Goal: Task Accomplishment & Management: Manage account settings

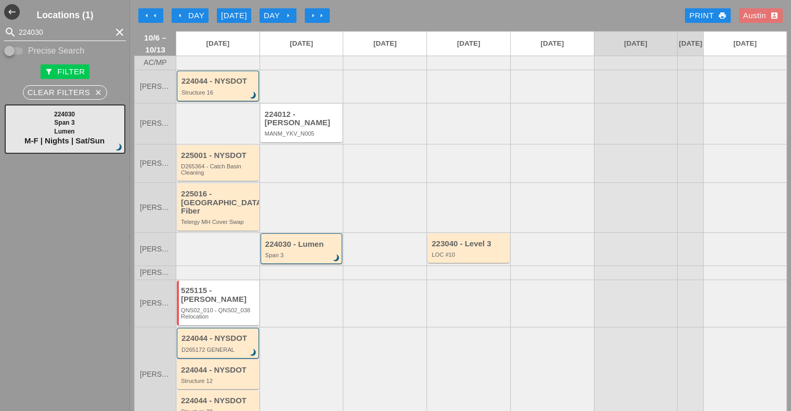
click at [113, 31] on icon "clear" at bounding box center [119, 32] width 12 height 12
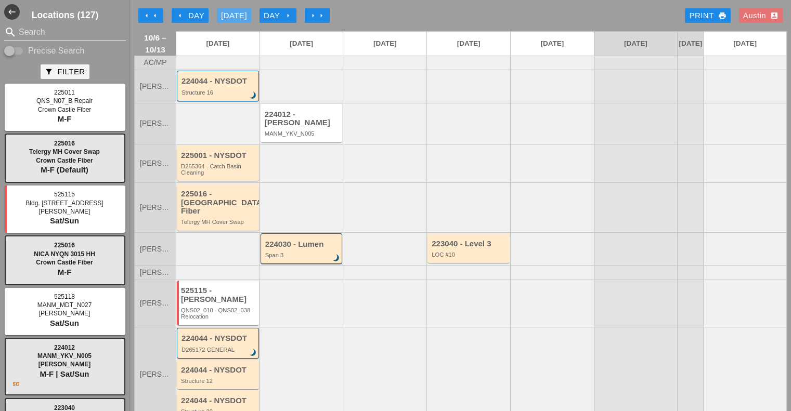
click at [239, 14] on div "[DATE]" at bounding box center [234, 16] width 26 height 12
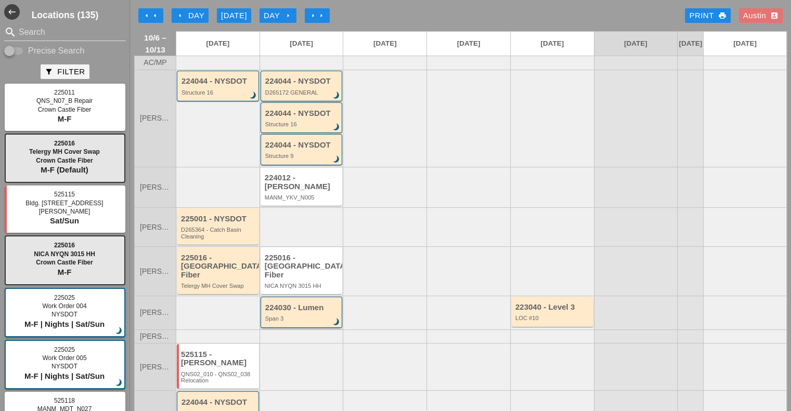
click at [302, 316] on div "Span 3" at bounding box center [302, 319] width 74 height 6
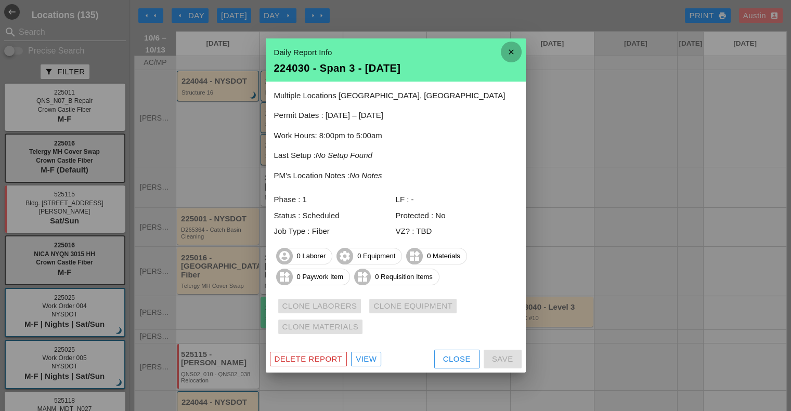
click at [509, 49] on icon "close" at bounding box center [511, 52] width 21 height 21
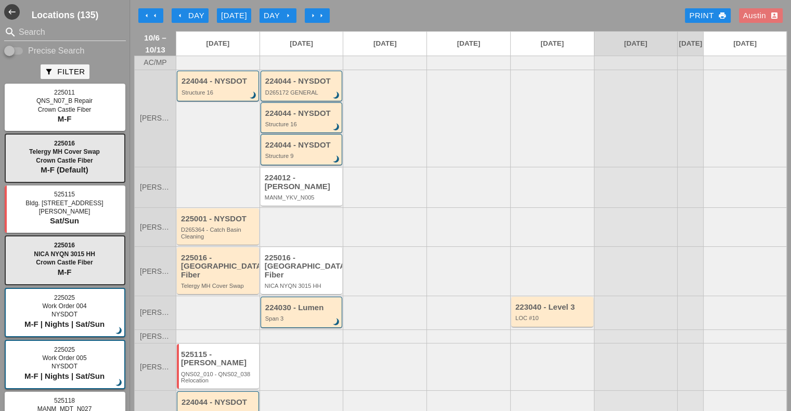
click at [457, 12] on div "arrow_left arrow_left arrow_left Day Today Day arrow_right arrow_right arrow_ri…" at bounding box center [460, 15] width 653 height 21
click at [388, 15] on div "arrow_left arrow_left arrow_left Day Today Day arrow_right arrow_right arrow_ri…" at bounding box center [460, 15] width 653 height 21
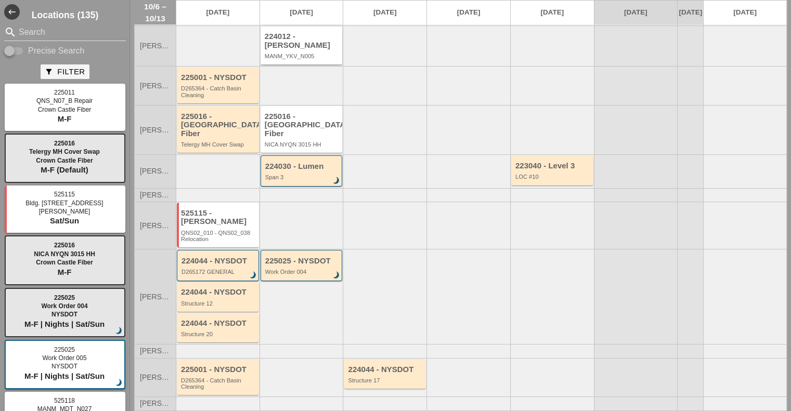
scroll to position [156, 0]
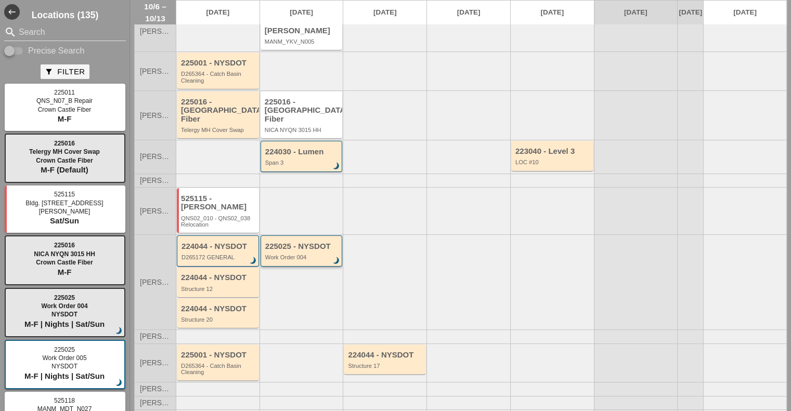
click at [291, 254] on div "Work Order 004" at bounding box center [302, 257] width 74 height 6
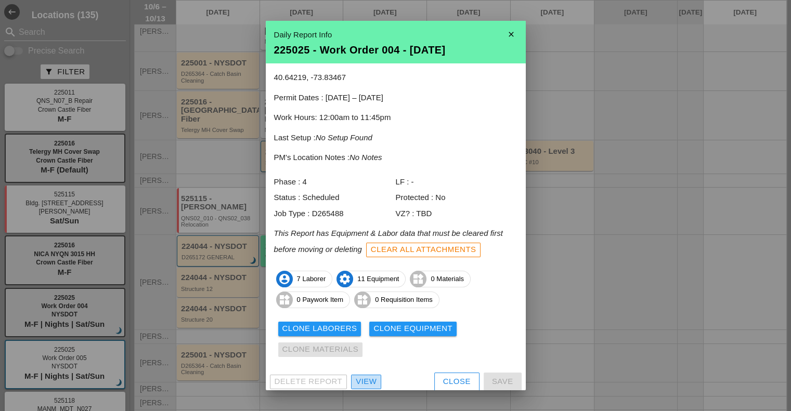
click at [372, 383] on div "View" at bounding box center [366, 382] width 21 height 12
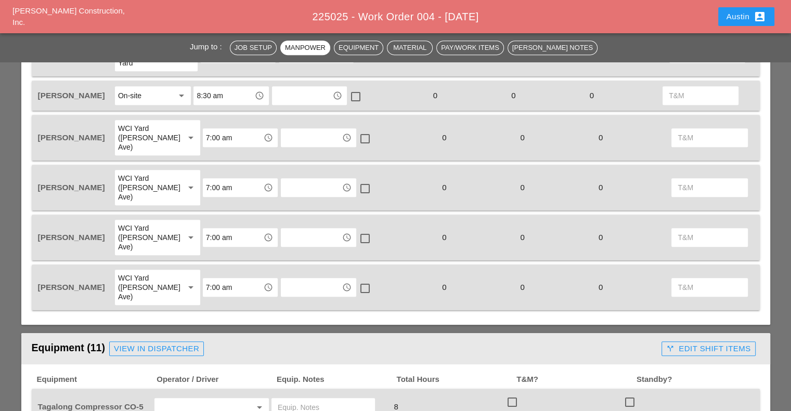
scroll to position [676, 0]
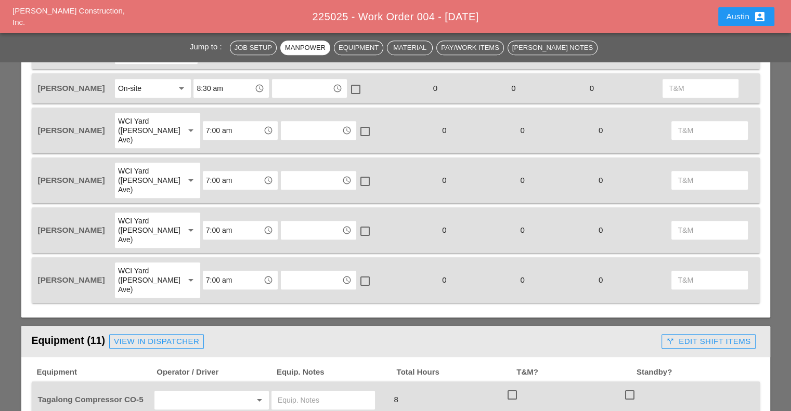
click at [142, 336] on div "View in Dispatcher" at bounding box center [156, 342] width 85 height 12
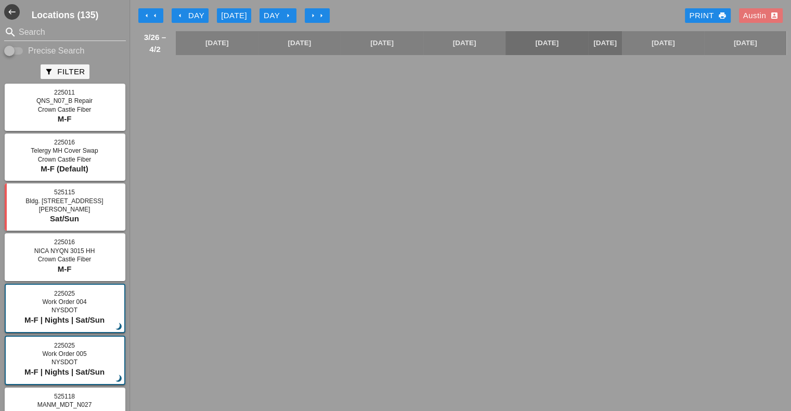
click at [249, 12] on button "[DATE]" at bounding box center [234, 15] width 34 height 15
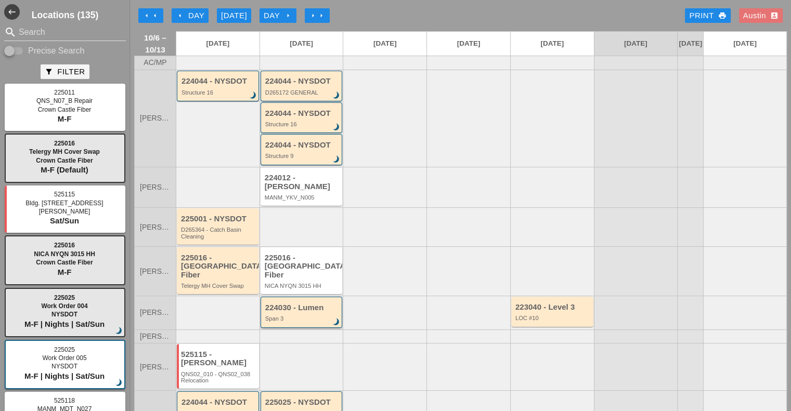
click at [296, 304] on div "224030 - Lumen" at bounding box center [302, 308] width 74 height 9
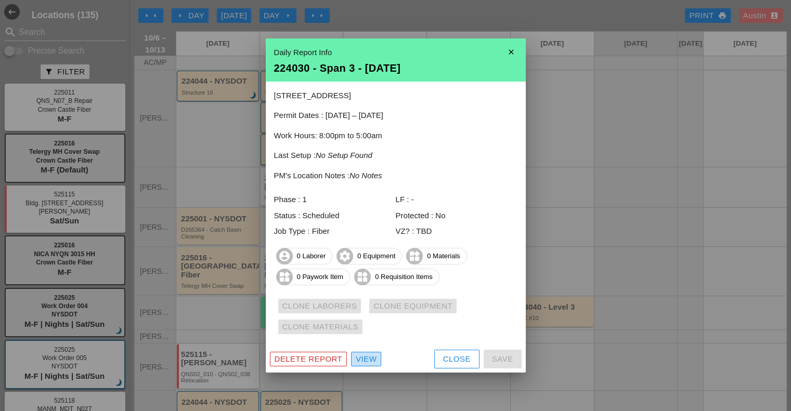
click at [367, 361] on div "View" at bounding box center [366, 360] width 21 height 12
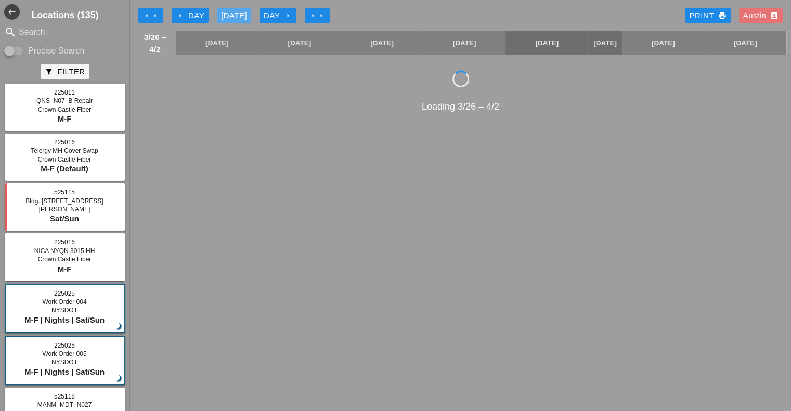
click at [241, 18] on div "[DATE]" at bounding box center [234, 16] width 26 height 12
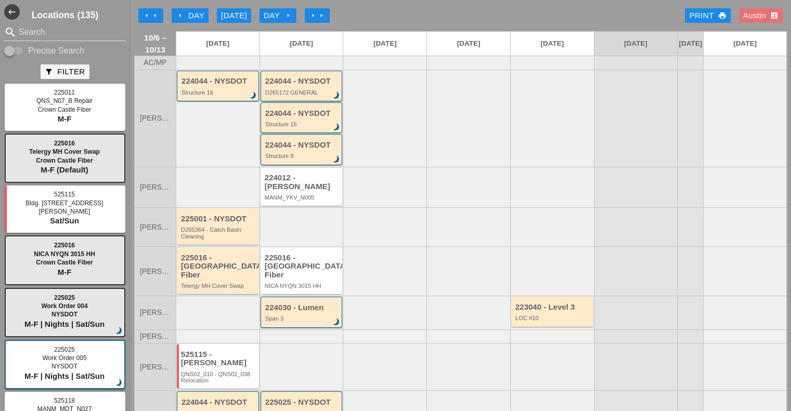
scroll to position [104, 0]
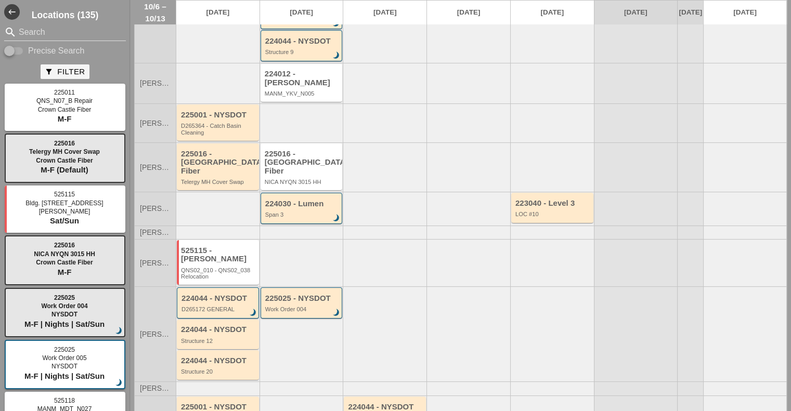
click at [296, 294] on div "225025 - NYSDOT Work Order 004 brightness_3" at bounding box center [302, 303] width 74 height 19
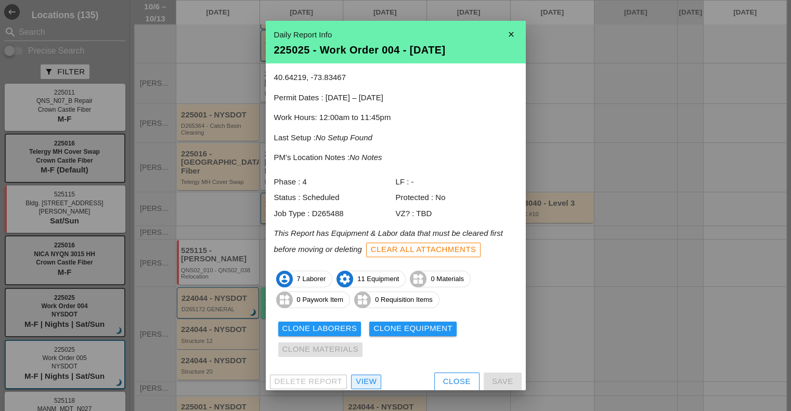
click at [368, 377] on div "View" at bounding box center [366, 382] width 21 height 12
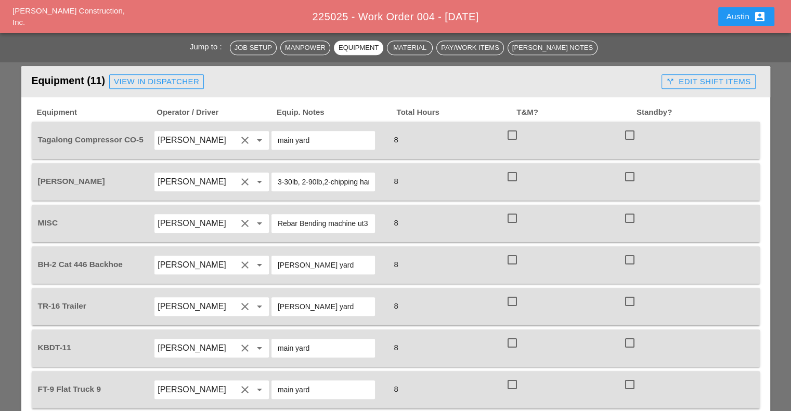
scroll to position [832, 0]
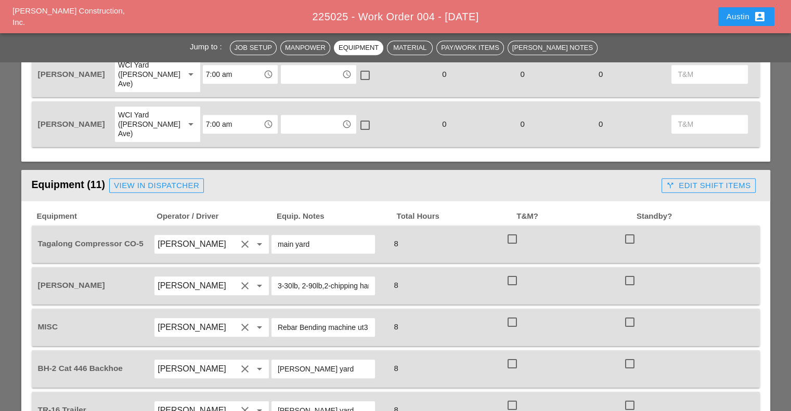
click at [166, 175] on div "Equipment (11) View in Dispatcher" at bounding box center [345, 185] width 626 height 21
click at [181, 180] on div "View in Dispatcher" at bounding box center [156, 186] width 85 height 12
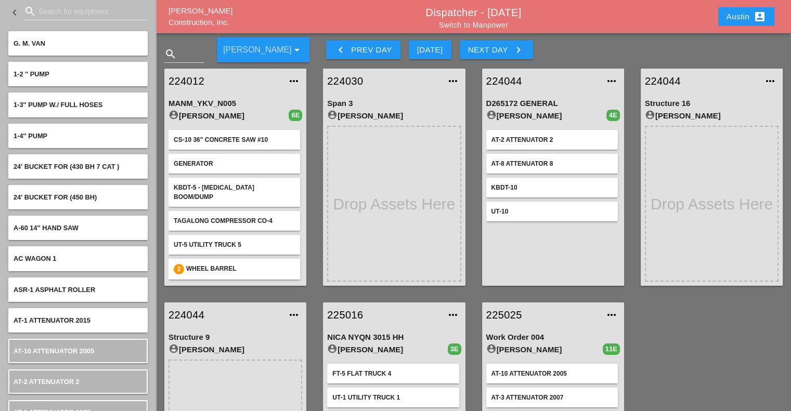
click at [748, 22] on button "Austin account_box" at bounding box center [746, 16] width 56 height 19
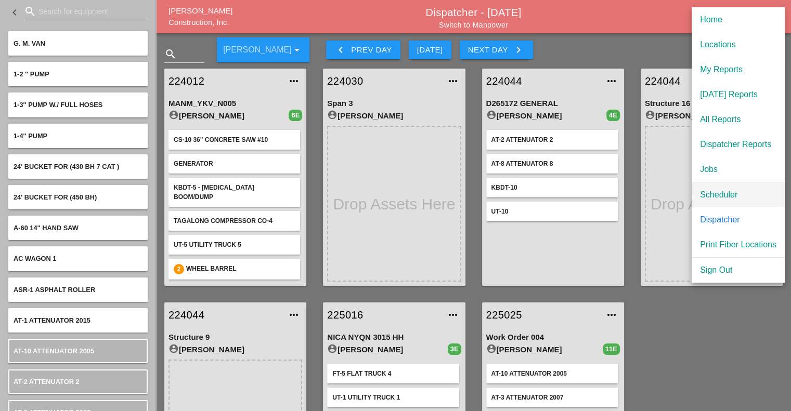
click at [719, 193] on div "Scheduler" at bounding box center [738, 195] width 76 height 12
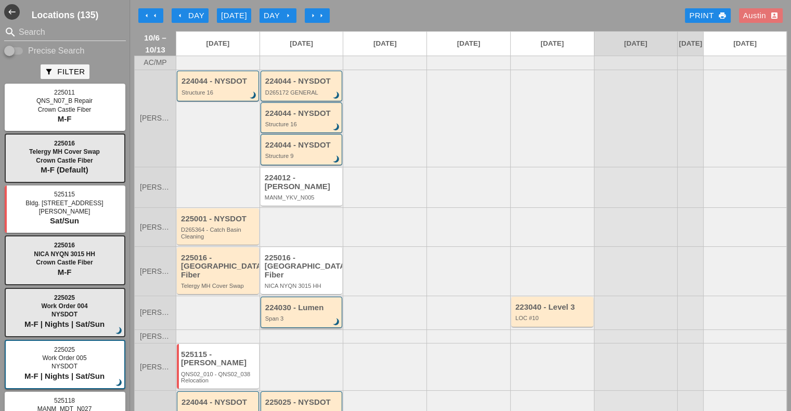
click at [299, 316] on div "Span 3" at bounding box center [302, 319] width 74 height 6
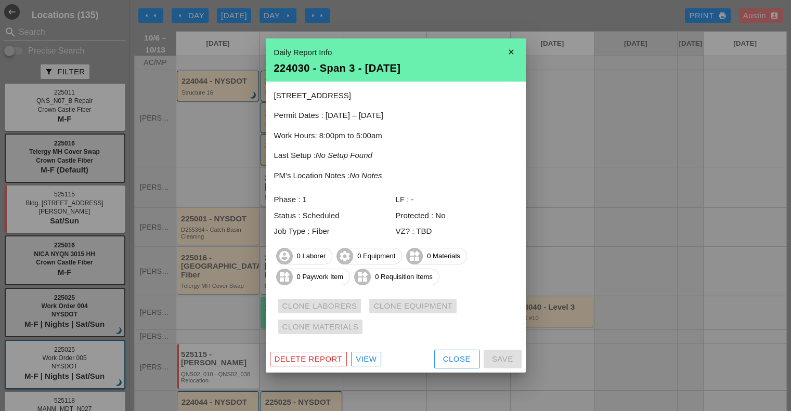
click at [371, 362] on div "View" at bounding box center [366, 360] width 21 height 12
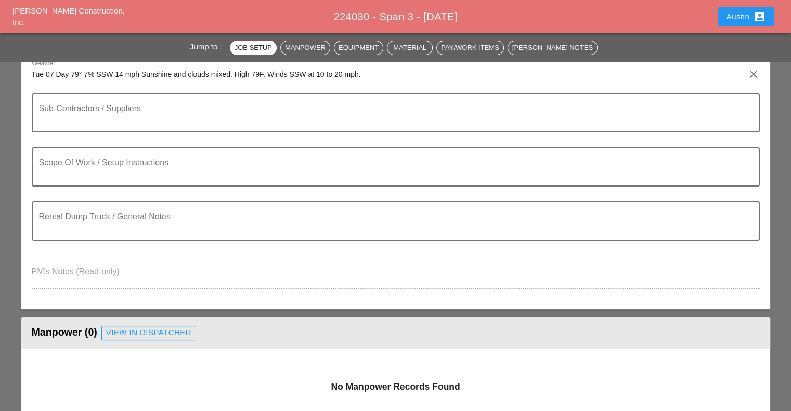
scroll to position [208, 0]
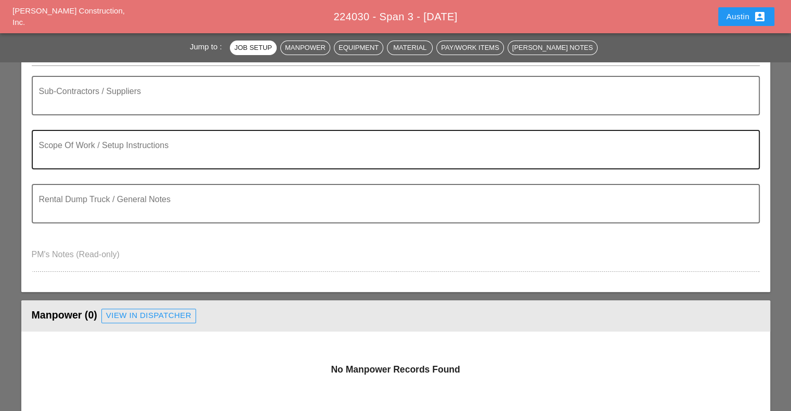
click at [119, 153] on textarea "Scope Of Work / Setup Instructions" at bounding box center [391, 156] width 705 height 25
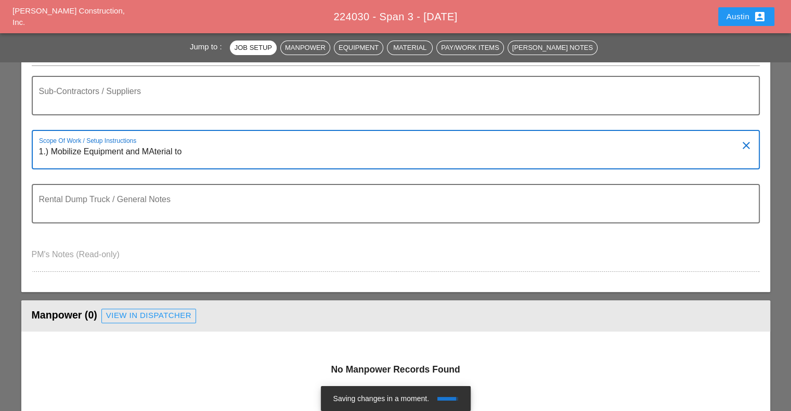
click at [152, 151] on textarea "1.) Mobilize Equipment and MAterial to" at bounding box center [391, 156] width 705 height 25
click at [154, 151] on textarea "1.) Mobilize Equipment and MAterial to" at bounding box center [391, 156] width 705 height 25
click at [195, 150] on textarea "1.) Mobilize Equipment and Material to" at bounding box center [391, 156] width 705 height 25
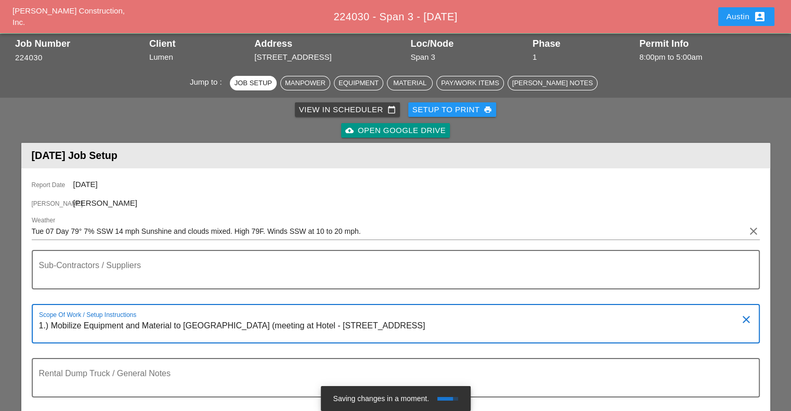
scroll to position [52, 0]
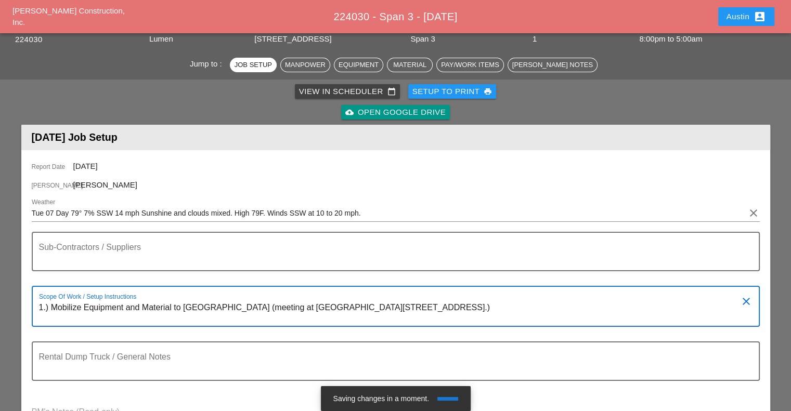
paste textarea "complete the temporary cable placement across the MBTA bridge"
click at [55, 319] on textarea "1.) Mobilize Equipment and Material to Boston (meeting at Hotel - 235 Wood Road…" at bounding box center [391, 313] width 705 height 27
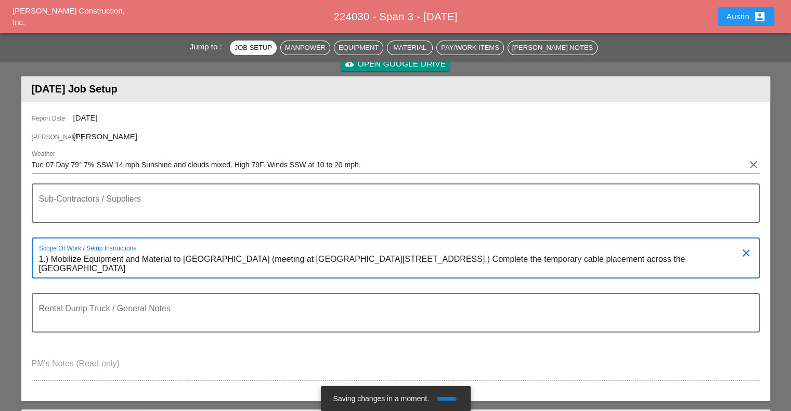
scroll to position [156, 0]
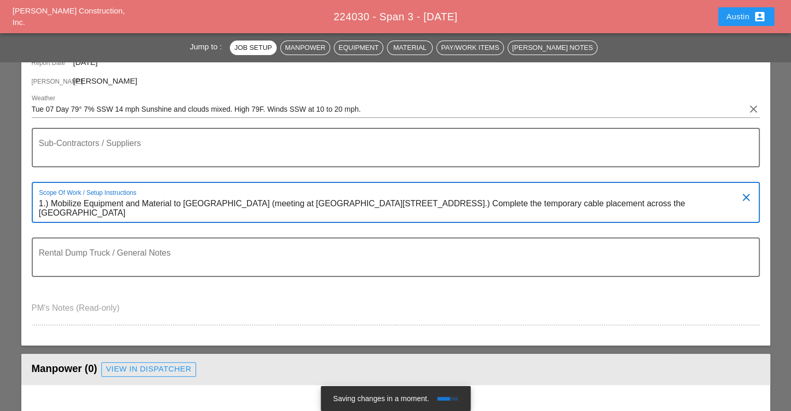
click at [103, 211] on textarea "1.) Mobilize Equipment and Material to Boston (meeting at Hotel - 235 Wood Road…" at bounding box center [391, 209] width 705 height 27
click at [281, 214] on textarea "1.) Mobilize Equipment and Material to Boston (meeting at Hotel - 235 Wood Road…" at bounding box center [391, 209] width 705 height 27
click at [311, 215] on textarea "1.) Mobilize Equipment and Material to Boston (meeting at Hotel - 235 Wood Road…" at bounding box center [391, 209] width 705 height 27
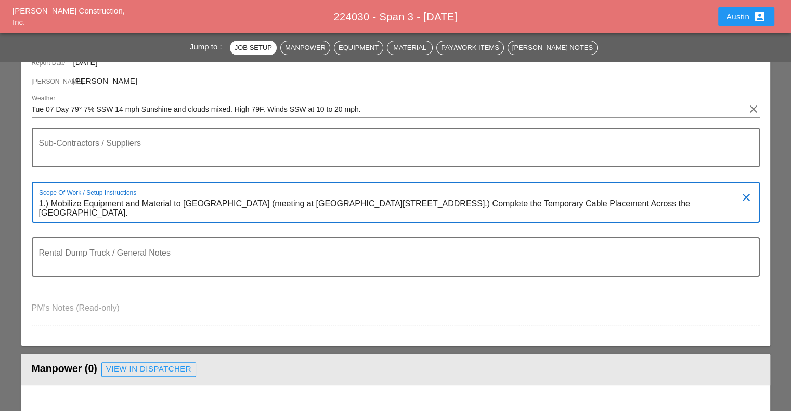
type textarea "1.) Mobilize Equipment and Material to Boston (meeting at Hotel - 235 Wood Road…"
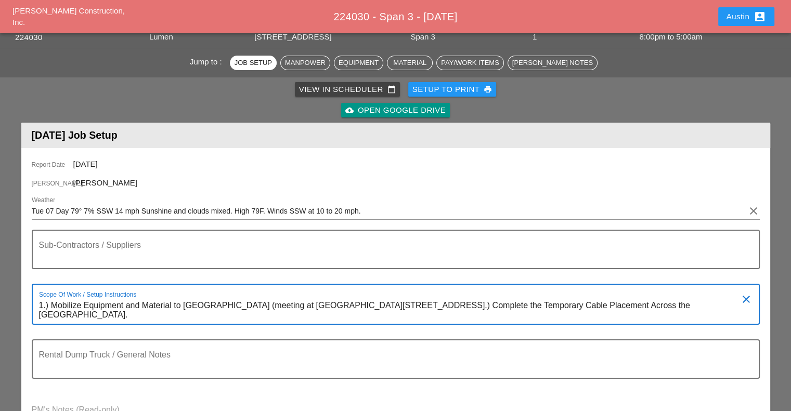
scroll to position [0, 0]
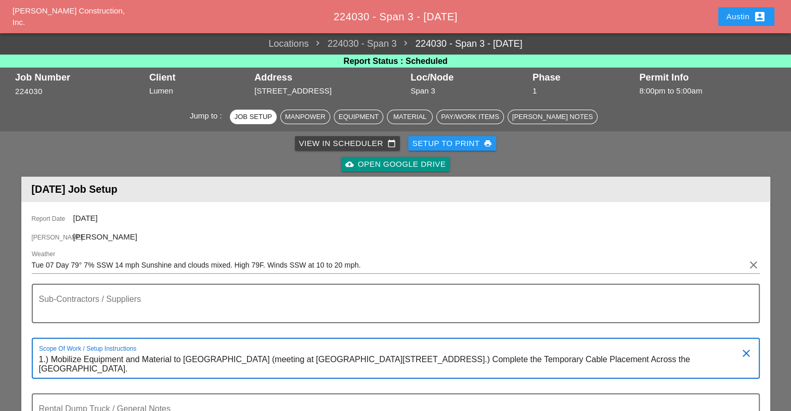
click at [345, 141] on div "View in Scheduler calendar_today" at bounding box center [347, 144] width 97 height 12
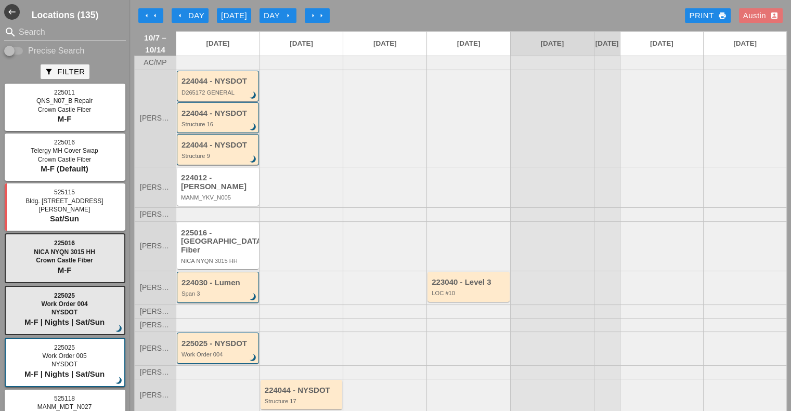
scroll to position [52, 0]
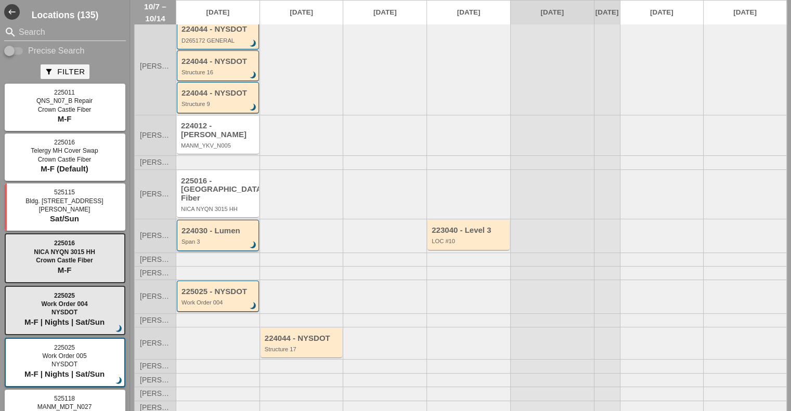
click at [225, 239] on div "Span 3" at bounding box center [218, 242] width 74 height 6
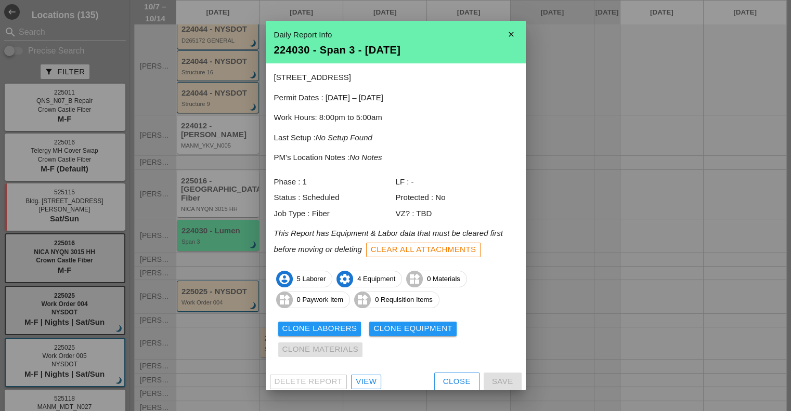
click at [504, 33] on icon "close" at bounding box center [511, 34] width 21 height 21
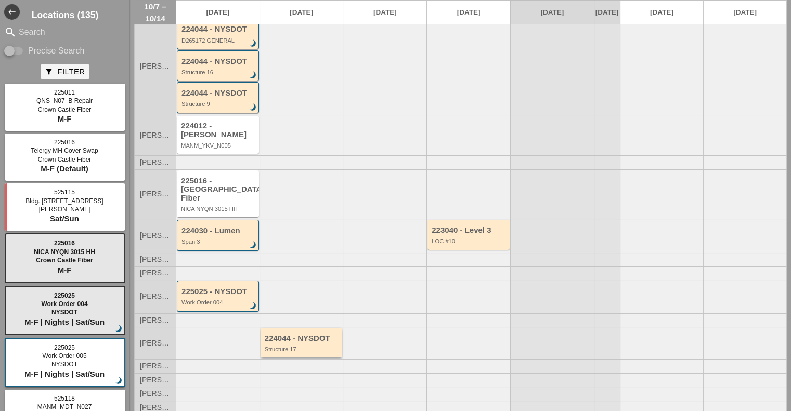
click at [284, 346] on div "Structure 17" at bounding box center [302, 349] width 75 height 6
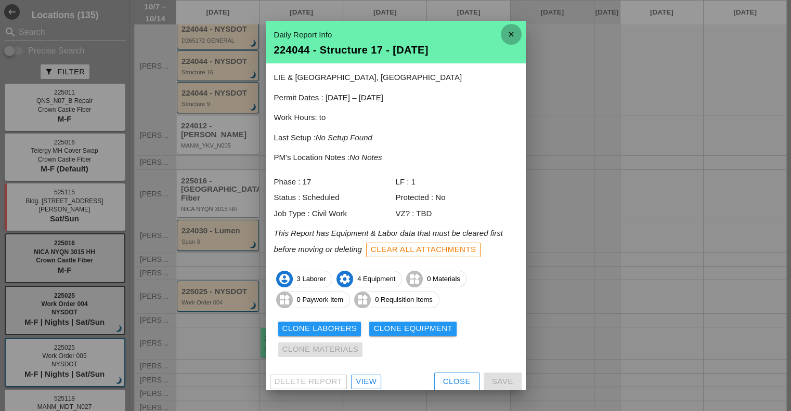
click at [504, 33] on icon "close" at bounding box center [511, 34] width 21 height 21
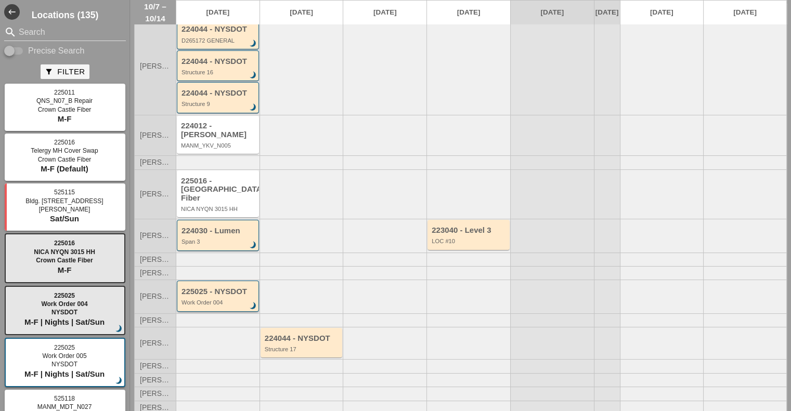
click at [210, 300] on div "Work Order 004" at bounding box center [218, 303] width 74 height 6
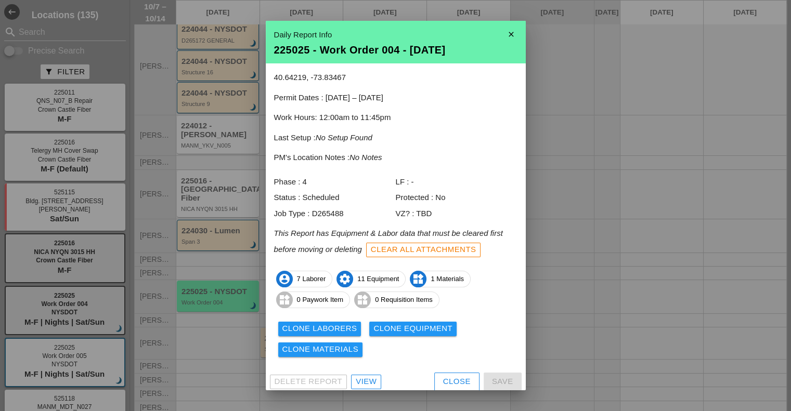
click at [370, 382] on div "View" at bounding box center [366, 382] width 21 height 12
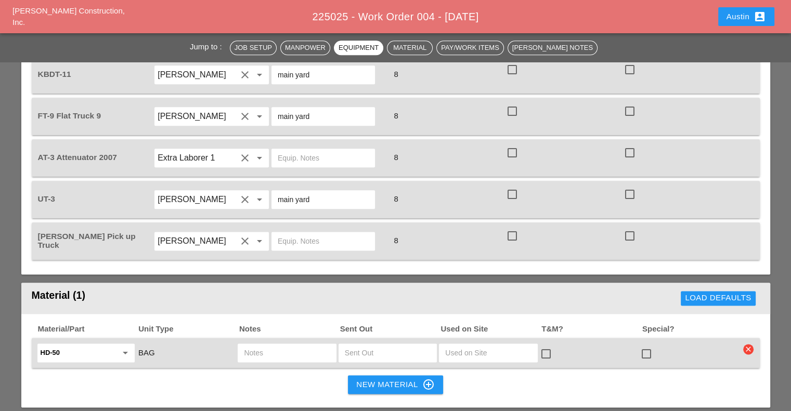
scroll to position [1300, 0]
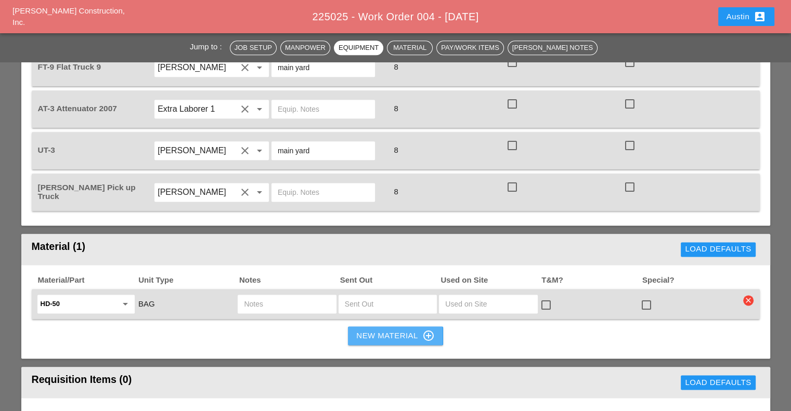
click at [385, 330] on div "New Material control_point" at bounding box center [395, 336] width 78 height 12
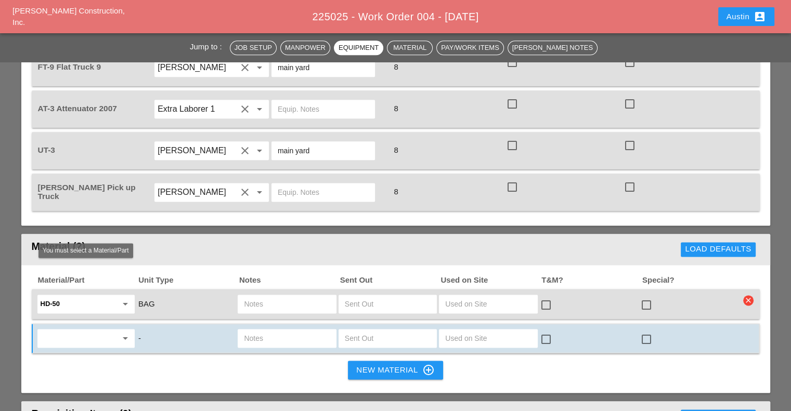
click at [72, 330] on input "text" at bounding box center [79, 338] width 76 height 17
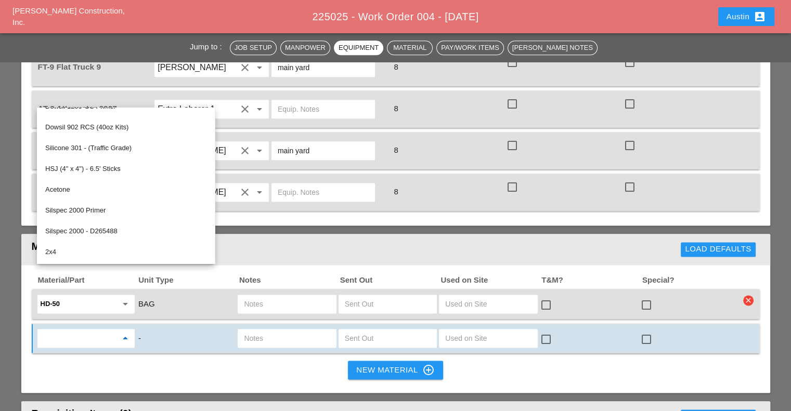
scroll to position [264, 0]
click at [15, 207] on div "Jump to : Job Setup Manpower Equipment Material Pay/Work Items [PERSON_NAME] No…" at bounding box center [395, 9] width 791 height 2414
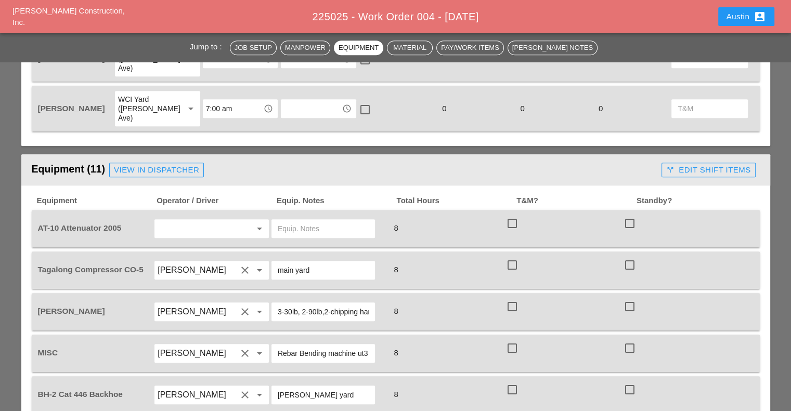
scroll to position [832, 0]
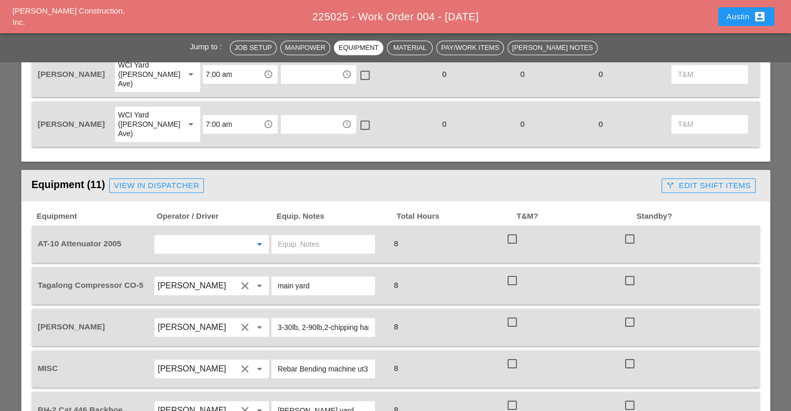
click at [198, 236] on input "text" at bounding box center [197, 244] width 79 height 17
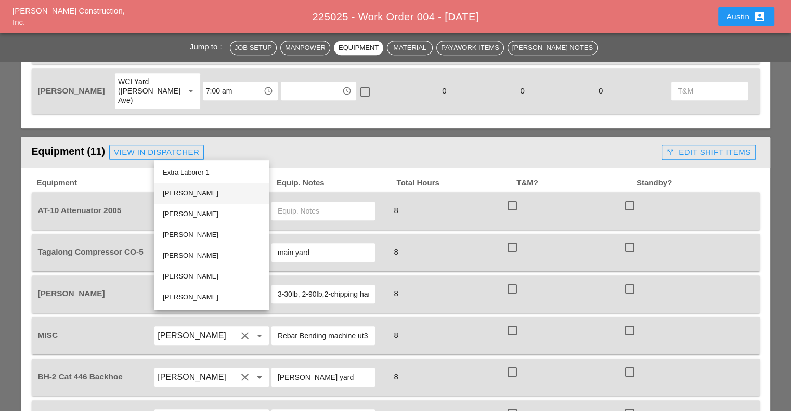
scroll to position [884, 0]
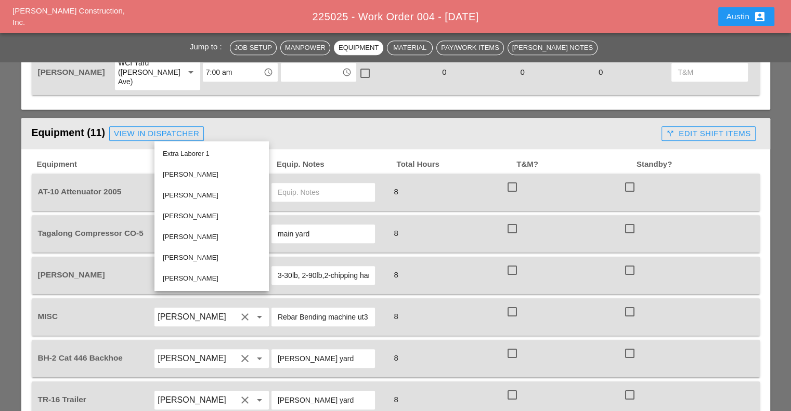
click at [198, 275] on div "[PERSON_NAME]" at bounding box center [212, 278] width 98 height 12
type input "[PERSON_NAME]"
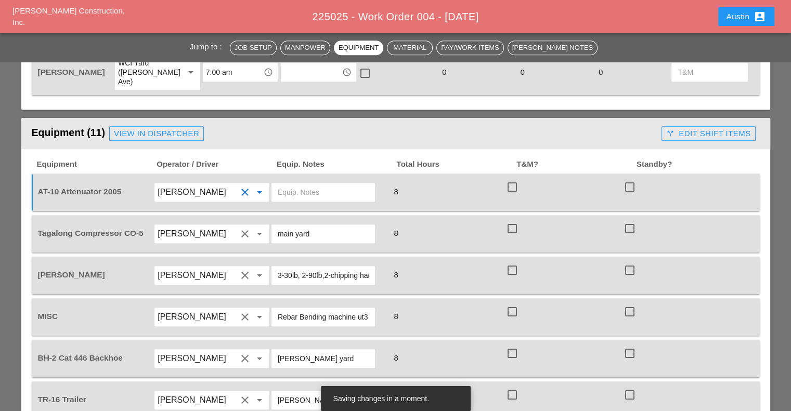
click at [304, 184] on input "text" at bounding box center [323, 192] width 91 height 17
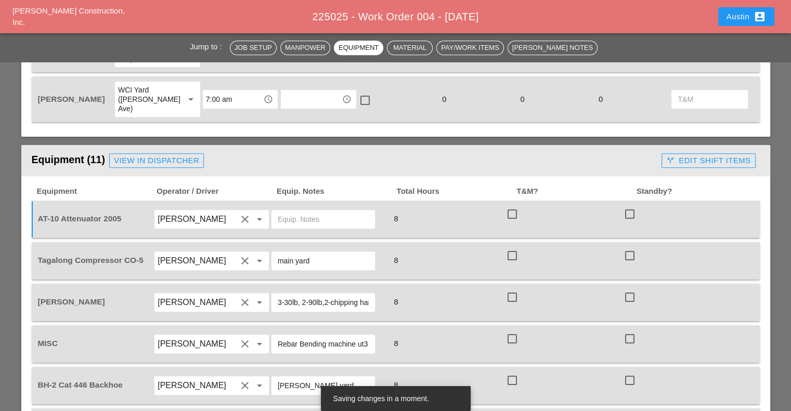
scroll to position [832, 0]
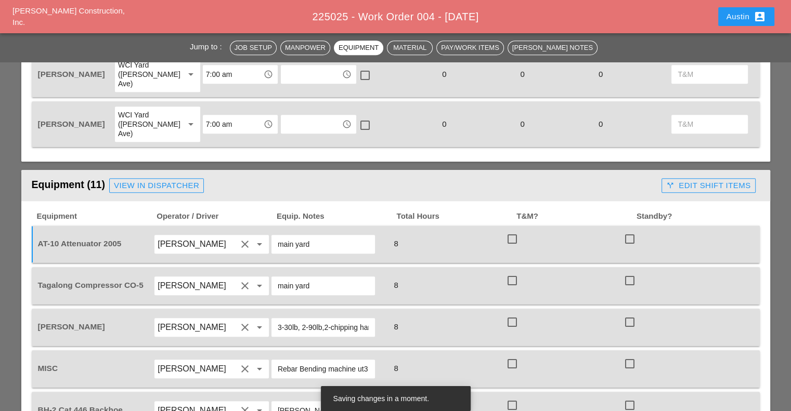
type input "main yard"
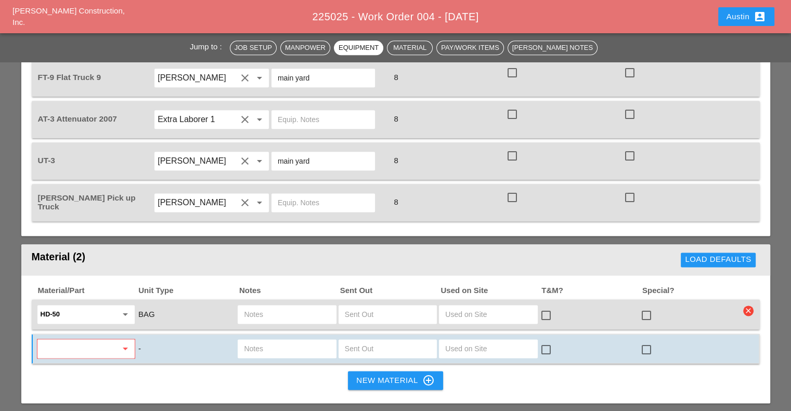
scroll to position [1352, 0]
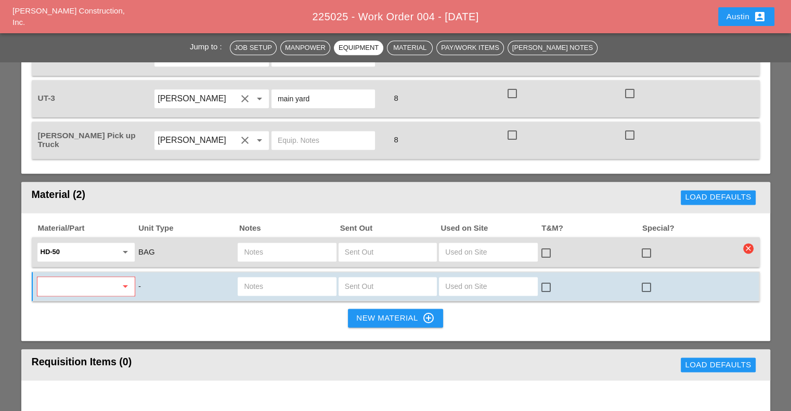
click at [62, 244] on input "HD-50" at bounding box center [79, 252] width 76 height 17
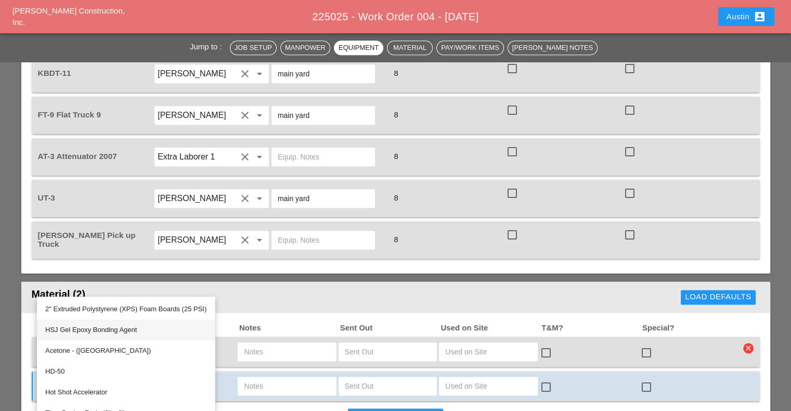
scroll to position [1248, 0]
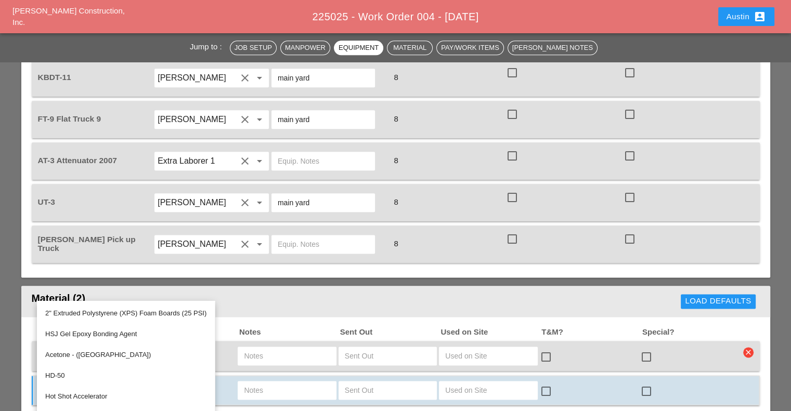
click at [0, 185] on div "Jump to : Job Setup Manpower Equipment Material Pay/Work Items [PERSON_NAME] No…" at bounding box center [395, 77] width 791 height 2446
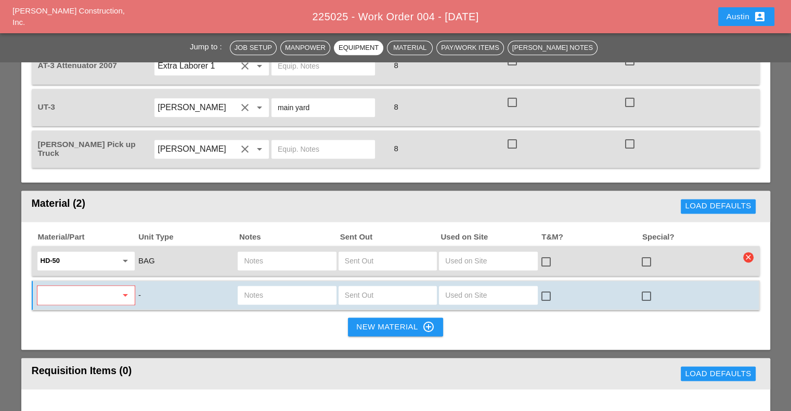
scroll to position [1352, 0]
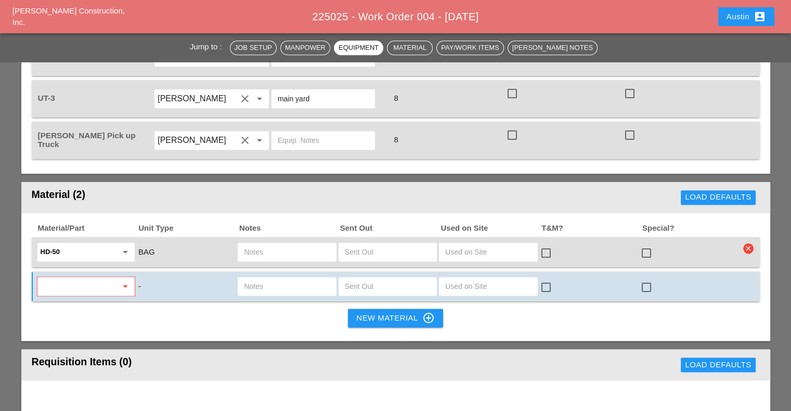
click at [95, 244] on input "HD-50" at bounding box center [79, 252] width 76 height 17
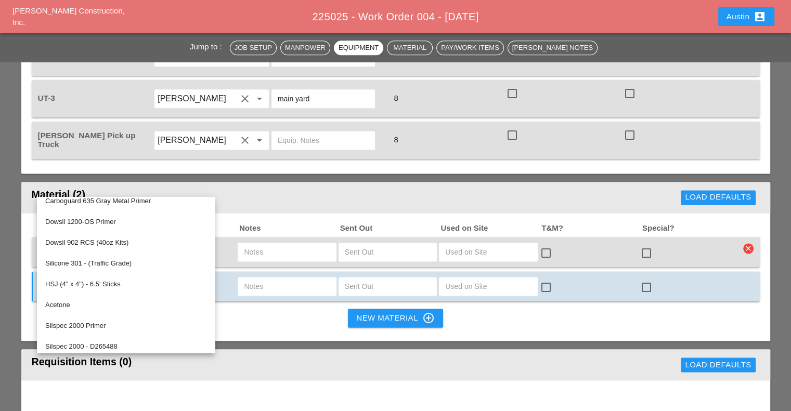
scroll to position [264, 0]
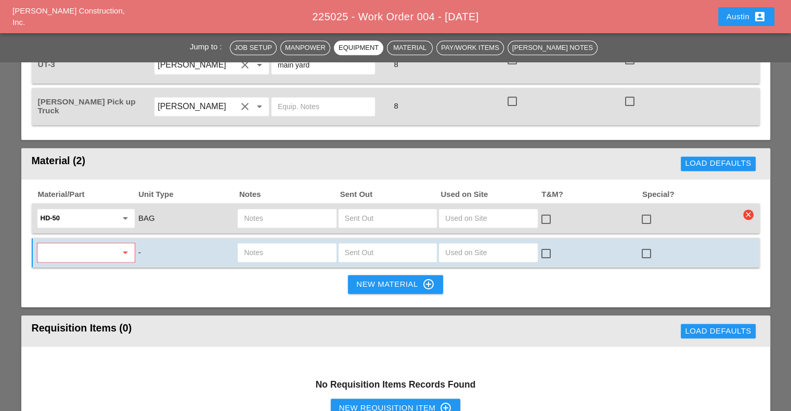
scroll to position [1404, 0]
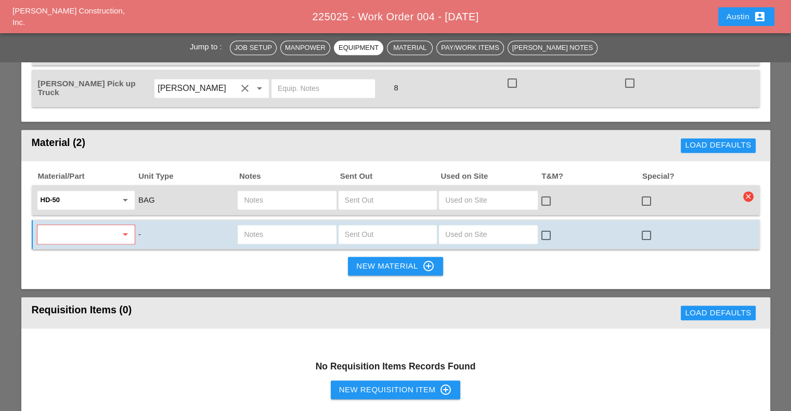
click at [25, 161] on div "Material/Part Unit Type Notes Sent Out Used on Site T&M? Special? HD-50 arrow_d…" at bounding box center [395, 225] width 749 height 128
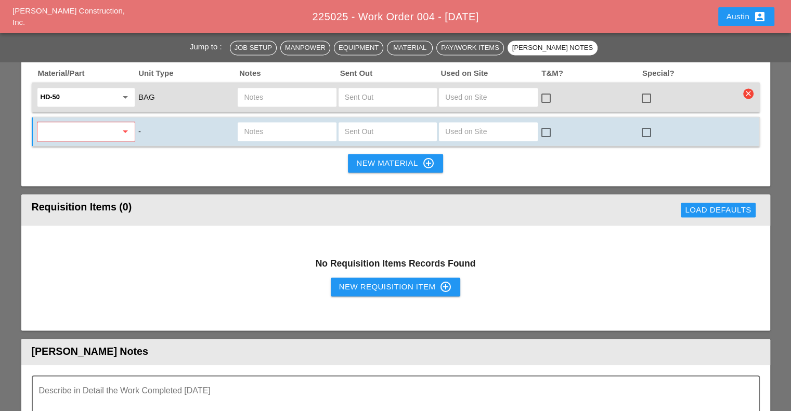
scroll to position [1456, 0]
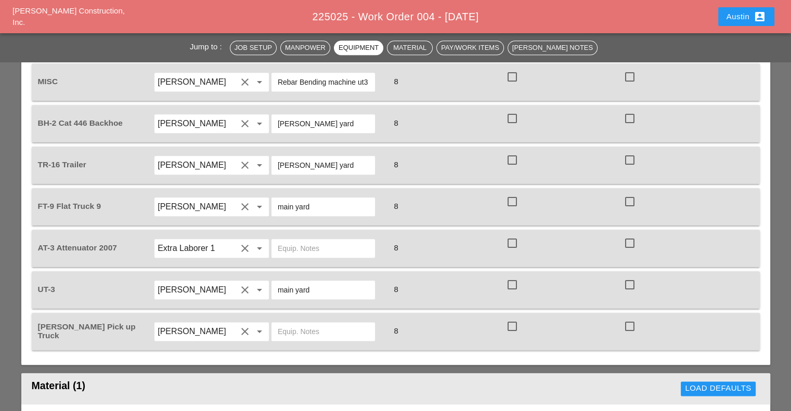
scroll to position [1352, 0]
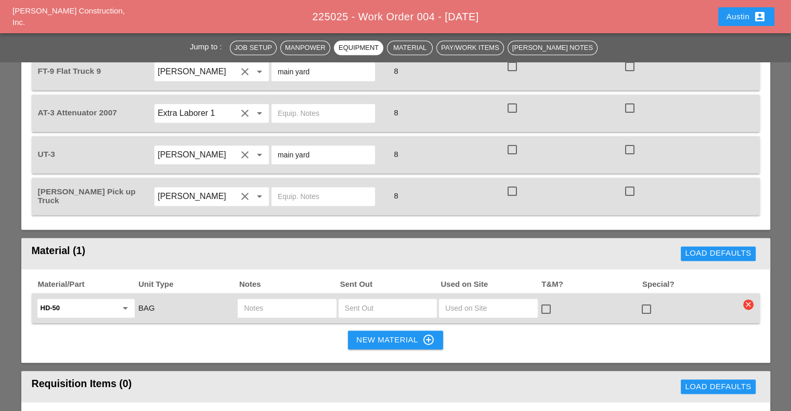
scroll to position [1352, 0]
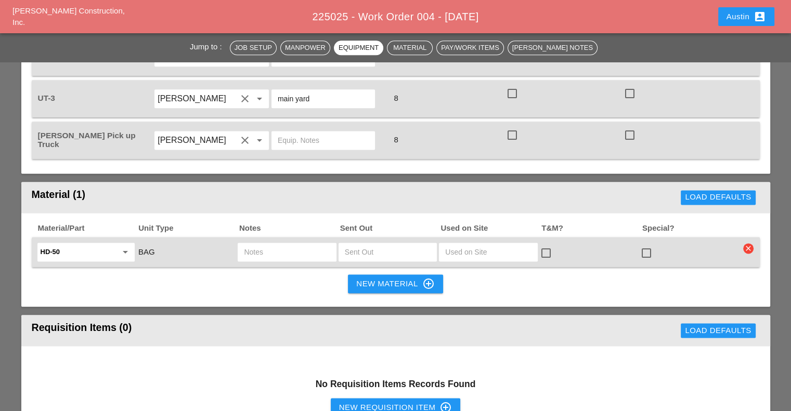
click at [401, 278] on div "New Material control_point" at bounding box center [395, 284] width 78 height 12
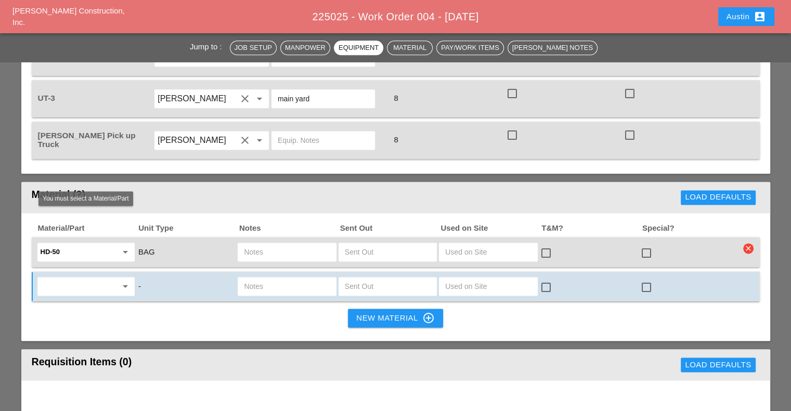
click at [88, 276] on div "arrow_drop_down" at bounding box center [86, 287] width 100 height 22
click at [89, 278] on input "text" at bounding box center [79, 286] width 76 height 17
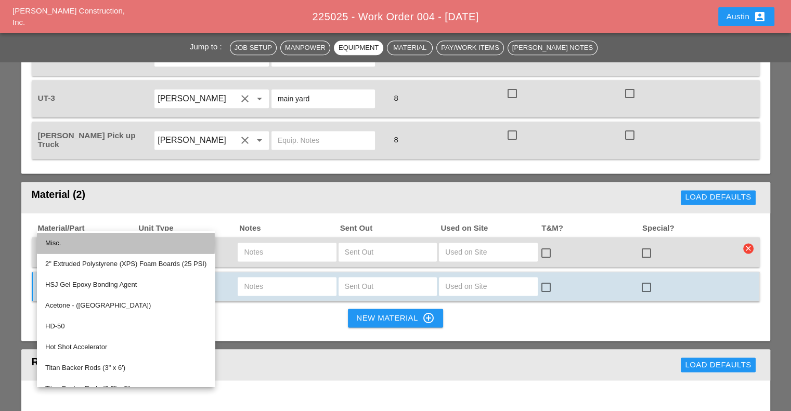
click at [83, 241] on div "Misc." at bounding box center [125, 243] width 161 height 12
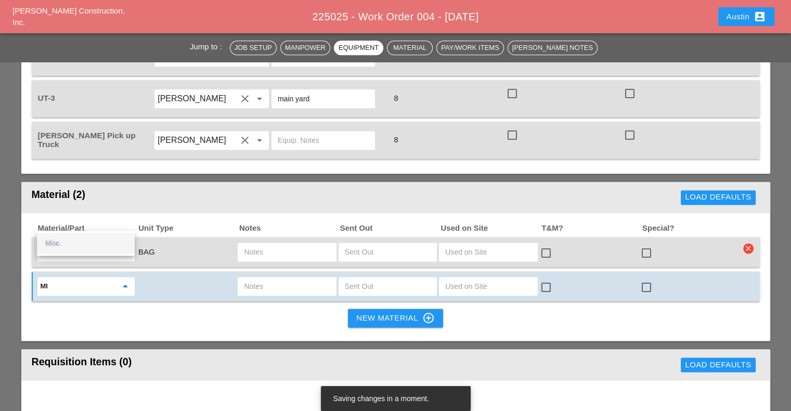
type input "M"
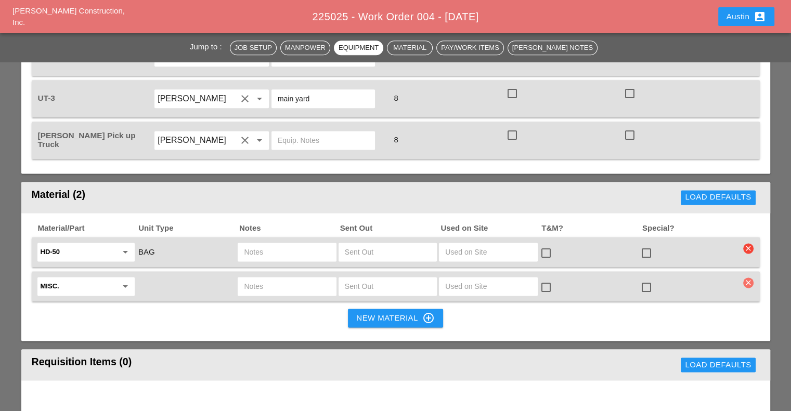
click at [748, 278] on icon "clear" at bounding box center [748, 283] width 10 height 10
click at [737, 193] on div "Are you Sure?" at bounding box center [739, 194] width 66 height 12
